Goal: Information Seeking & Learning: Learn about a topic

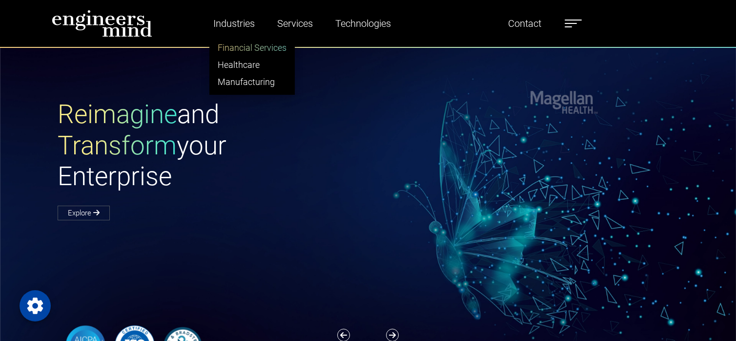
click at [259, 47] on link "Financial Services" at bounding box center [252, 47] width 84 height 17
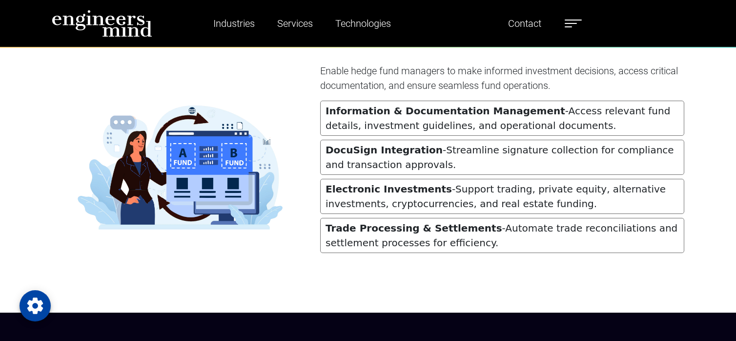
scroll to position [1211, 0]
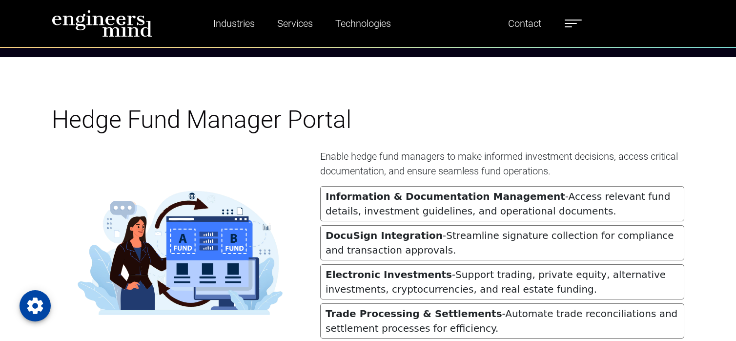
drag, startPoint x: 382, startPoint y: 142, endPoint x: 313, endPoint y: 120, distance: 71.8
click at [313, 120] on span "Hedge Fund Manager Portal" at bounding box center [202, 119] width 300 height 28
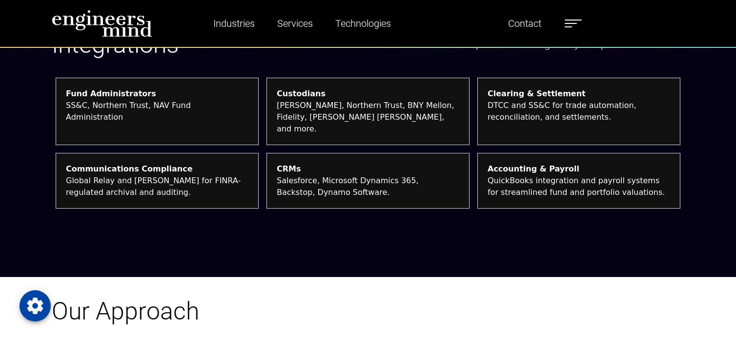
scroll to position [2402, 0]
